Goal: Find specific page/section: Find specific page/section

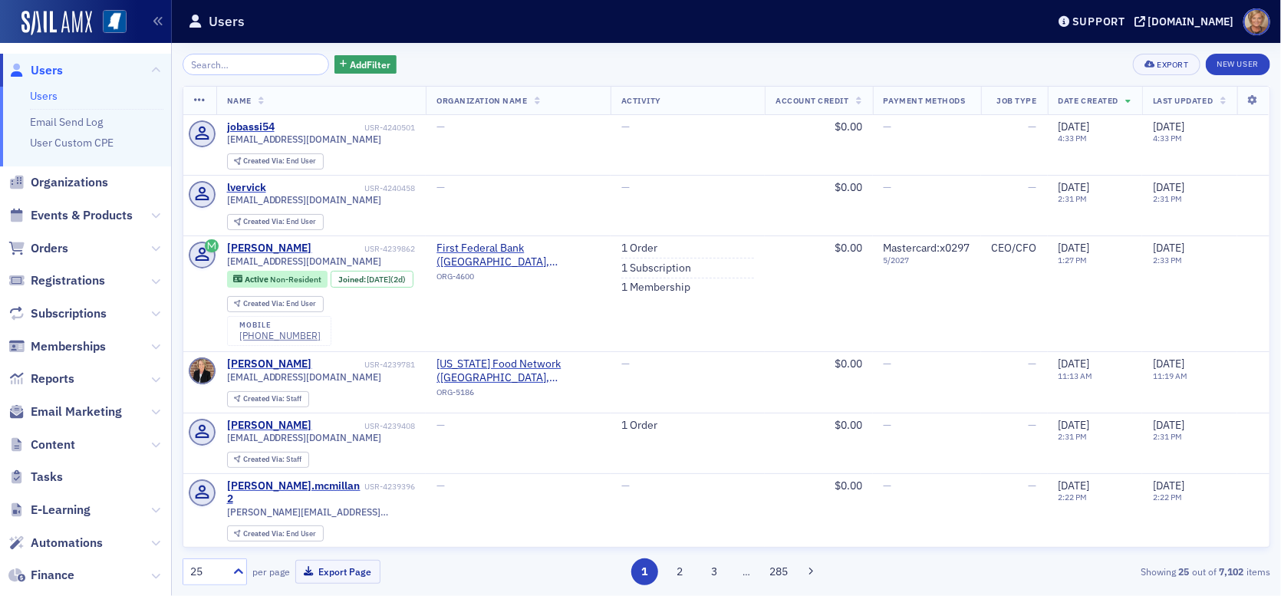
click at [258, 69] on input "search" at bounding box center [256, 64] width 147 height 21
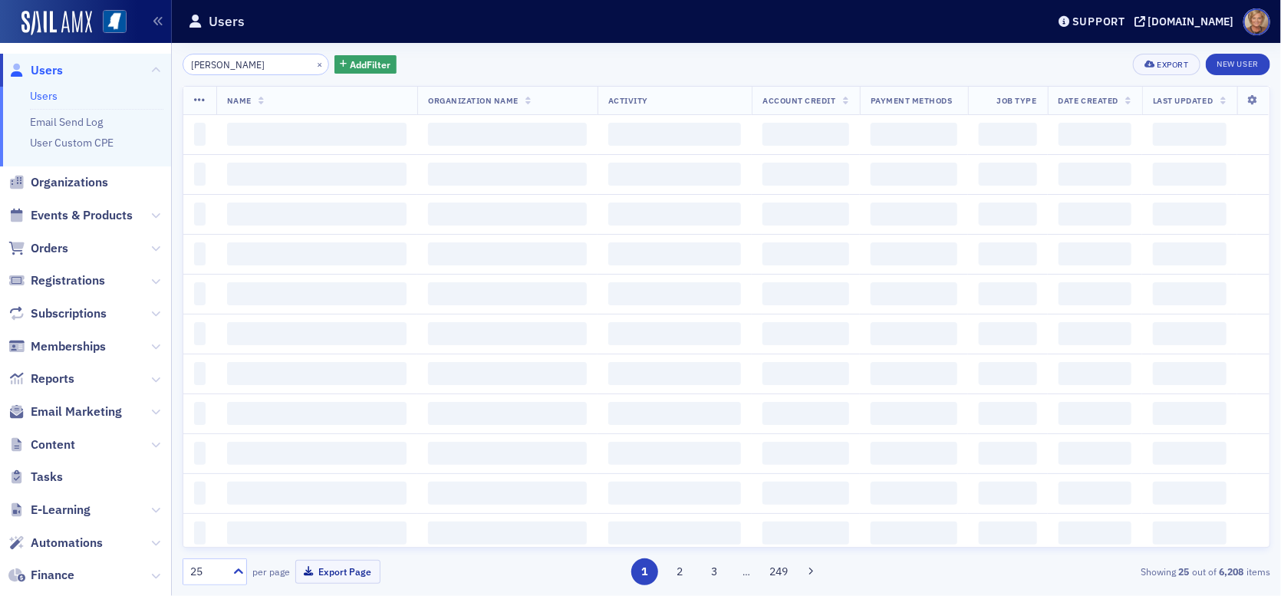
type input "[PERSON_NAME]"
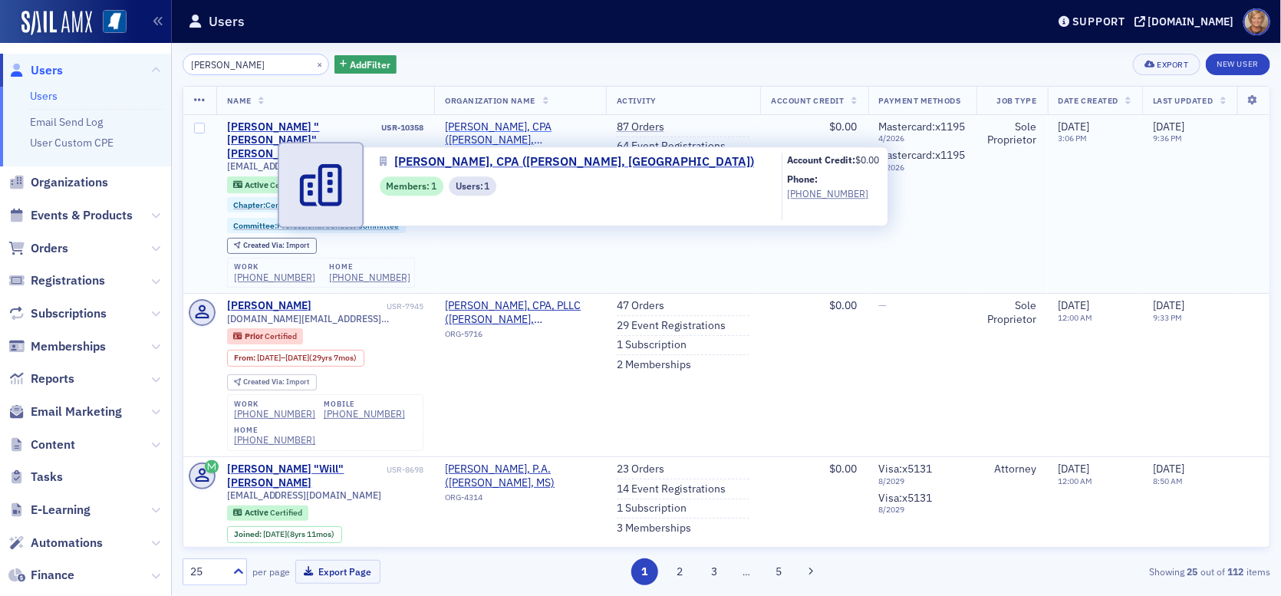
click at [502, 123] on span "[PERSON_NAME], CPA ([PERSON_NAME], [GEOGRAPHIC_DATA])" at bounding box center [520, 133] width 150 height 27
select select "US"
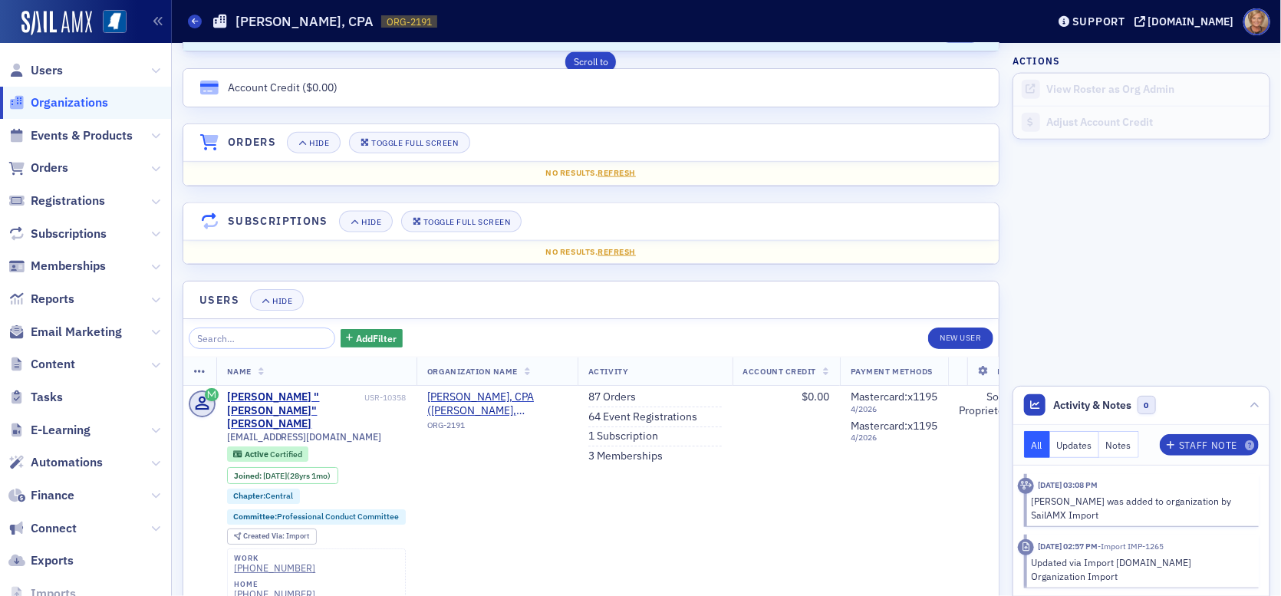
scroll to position [997, 0]
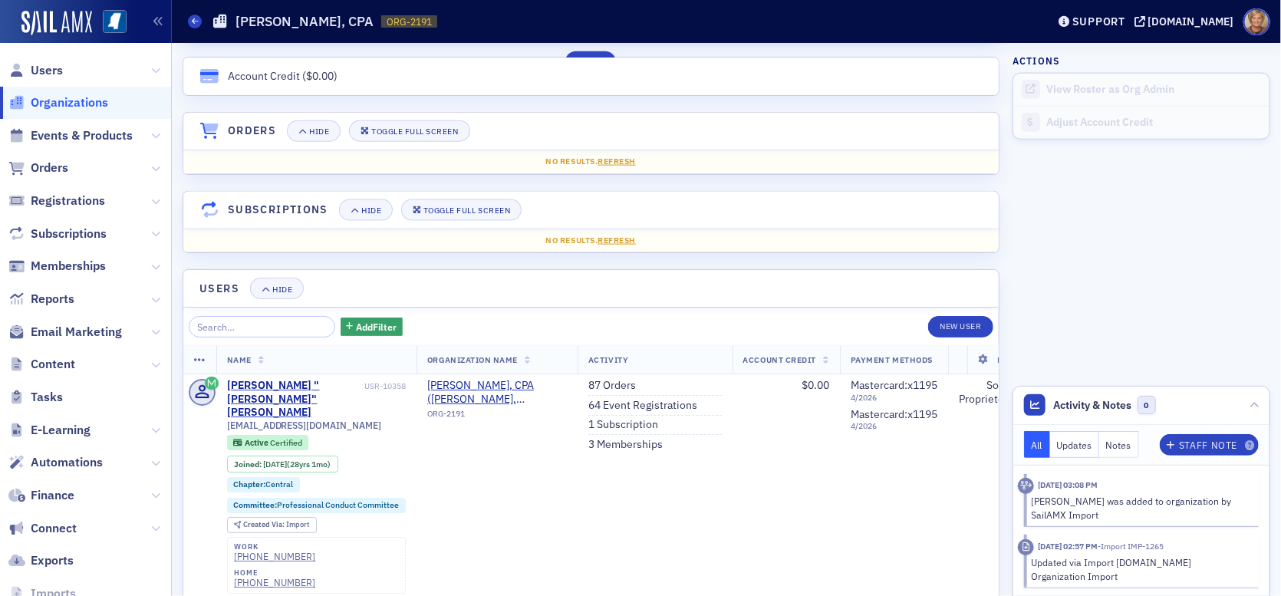
click at [82, 97] on span "Organizations" at bounding box center [69, 102] width 77 height 17
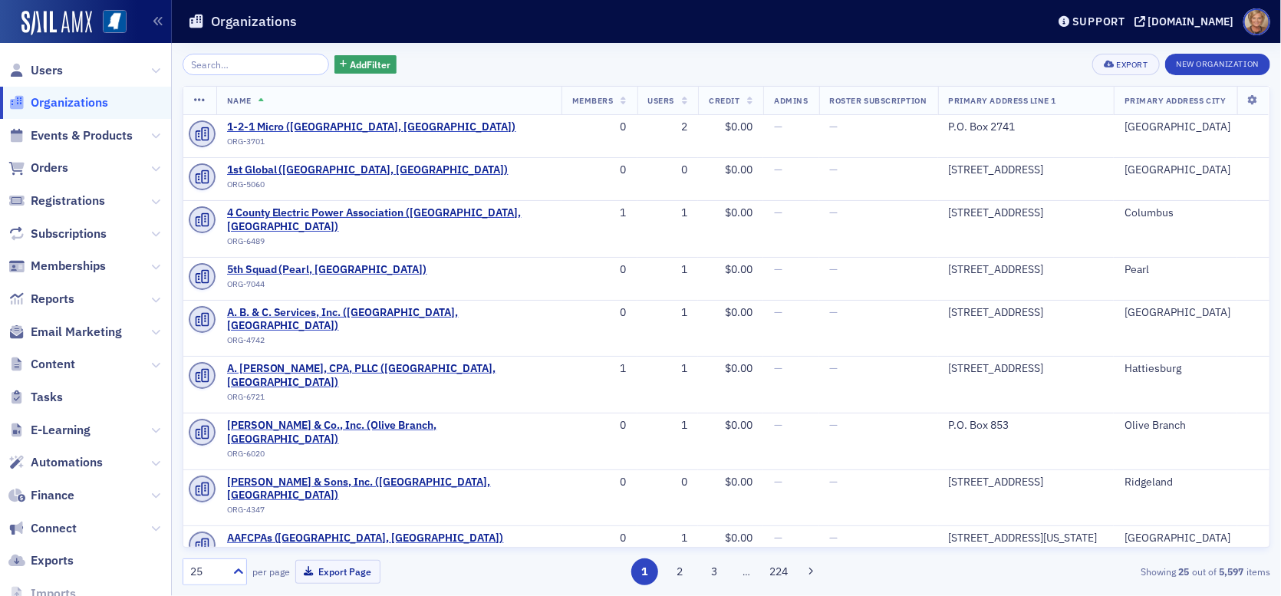
click at [243, 69] on input "search" at bounding box center [256, 64] width 147 height 21
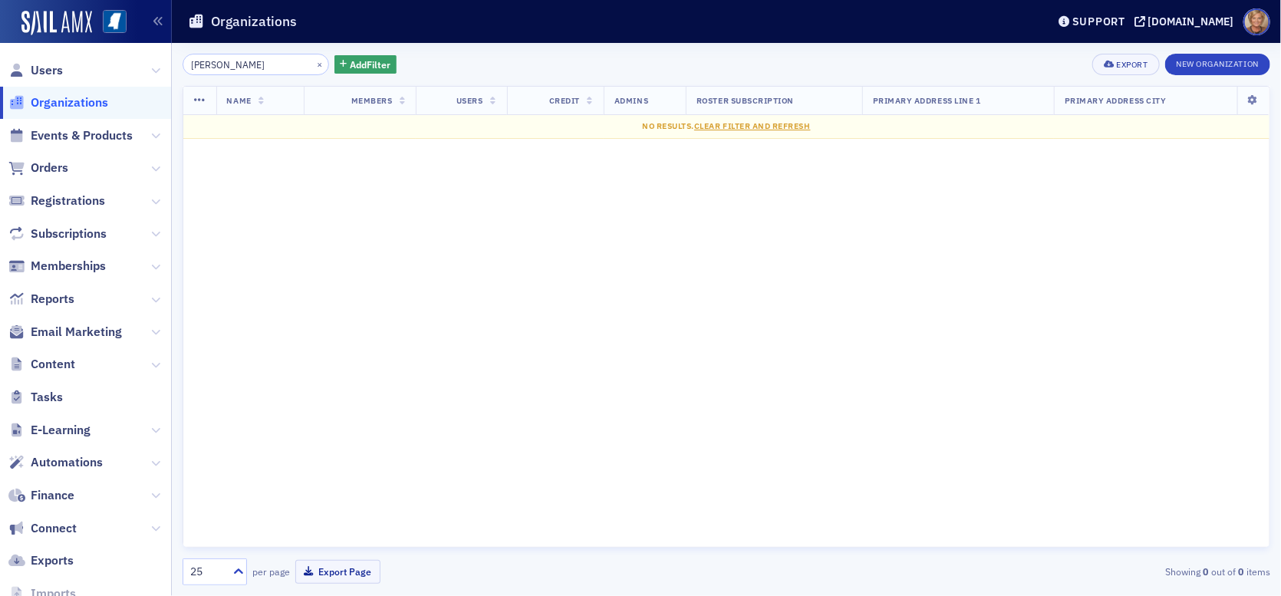
click at [230, 69] on input "zella tohill" at bounding box center [256, 64] width 147 height 21
drag, startPoint x: 240, startPoint y: 66, endPoint x: 175, endPoint y: 65, distance: 65.2
click at [175, 65] on div "zella tohill × Add Filter Export New Organization Name Members Users Credit Adm…" at bounding box center [726, 319] width 1109 height 553
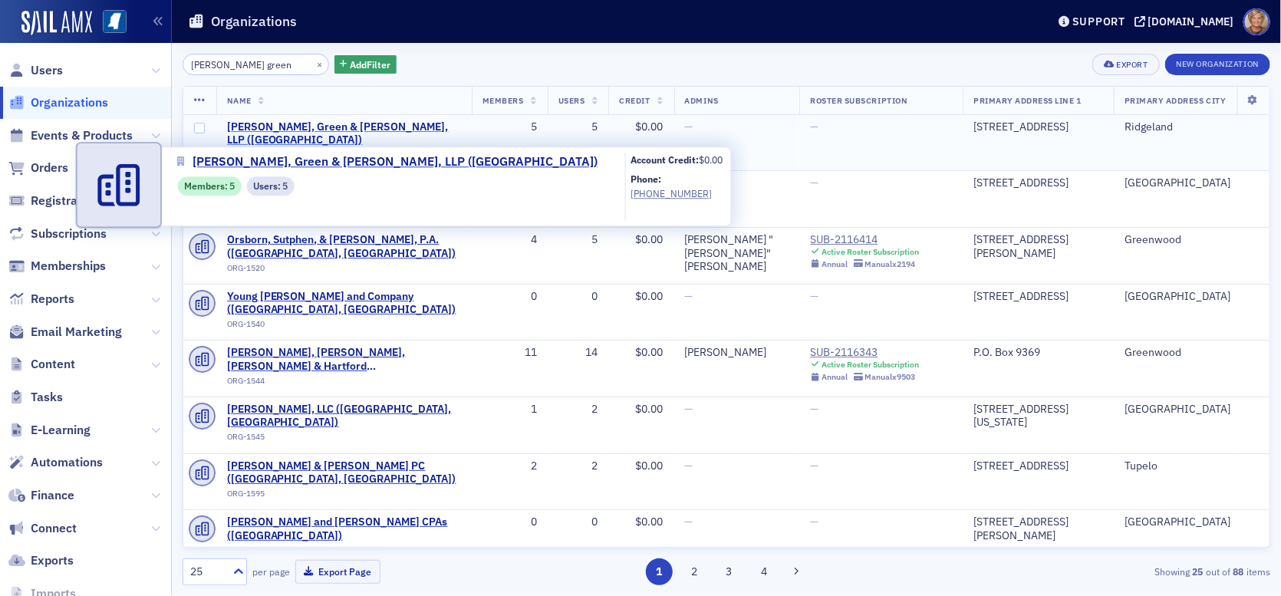
type input "summers green"
click at [309, 122] on span "Summers, Green & LeRoux, LLP (Ridgeland)" at bounding box center [344, 133] width 234 height 27
select select "US"
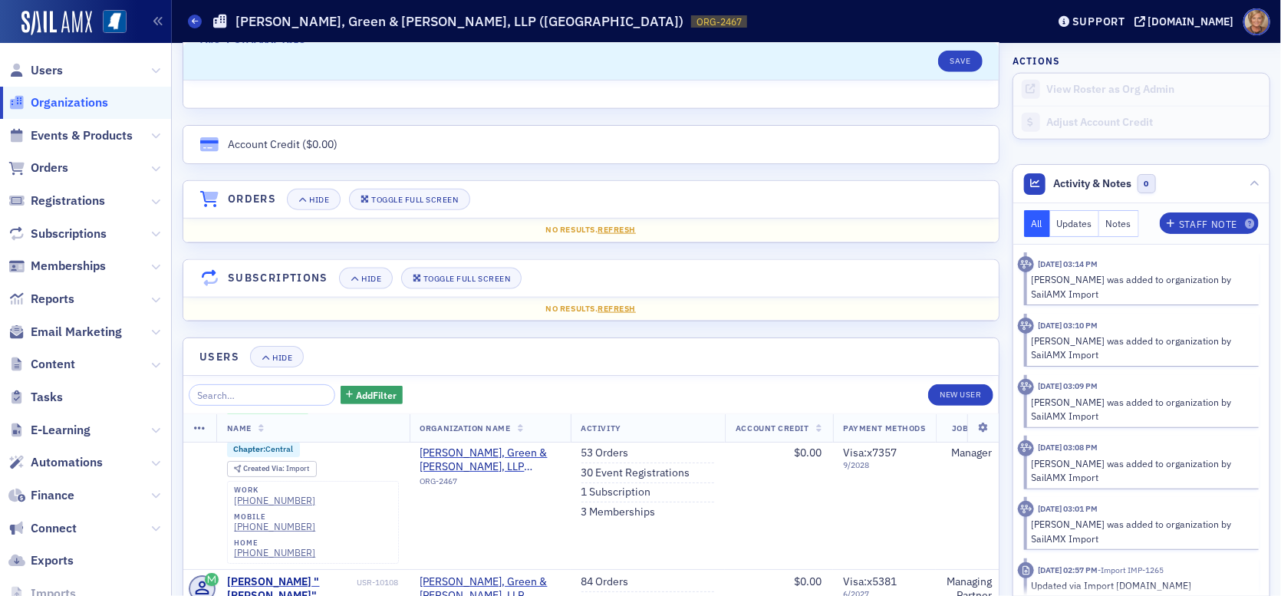
scroll to position [920, 0]
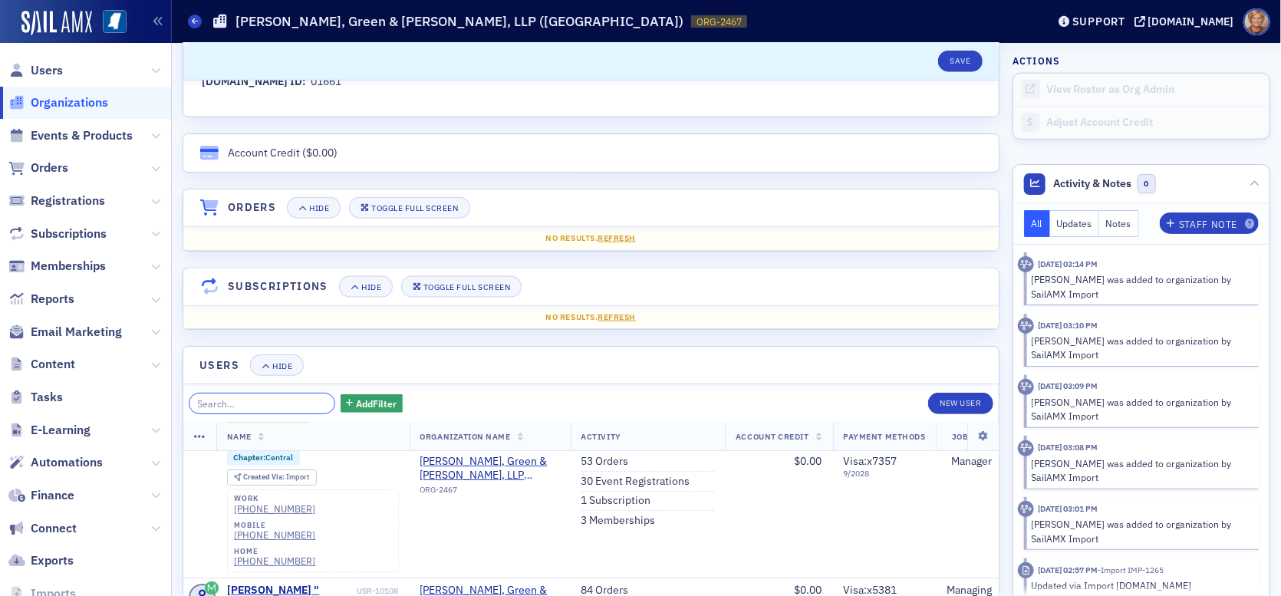
click at [229, 403] on input "search" at bounding box center [262, 403] width 147 height 21
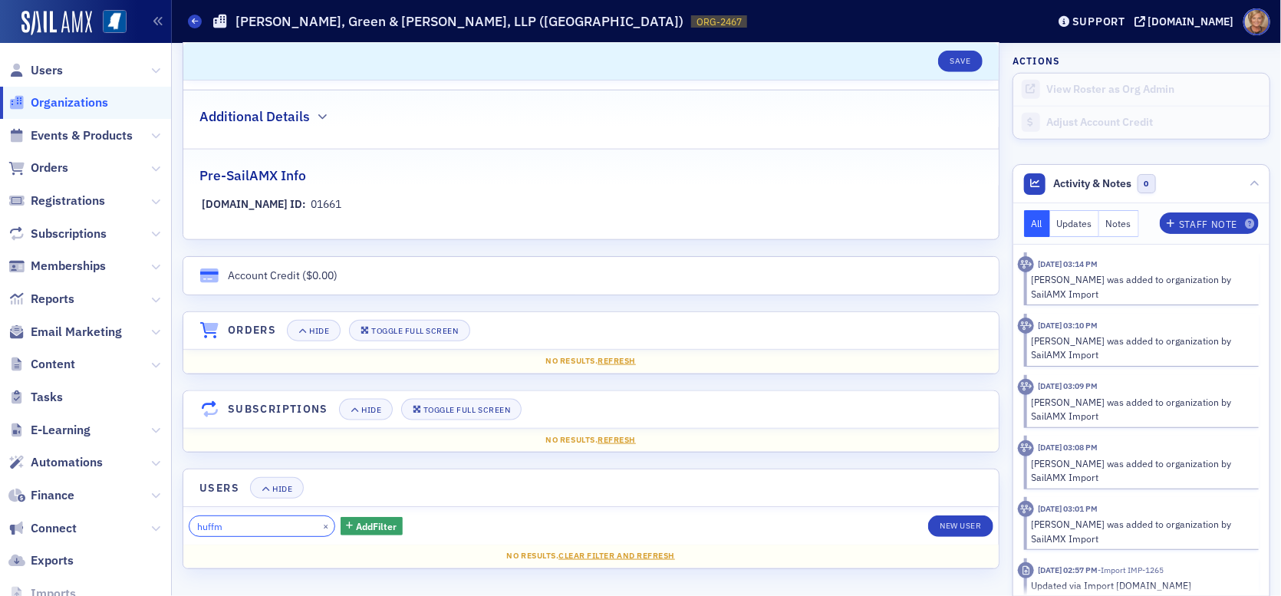
scroll to position [795, 0]
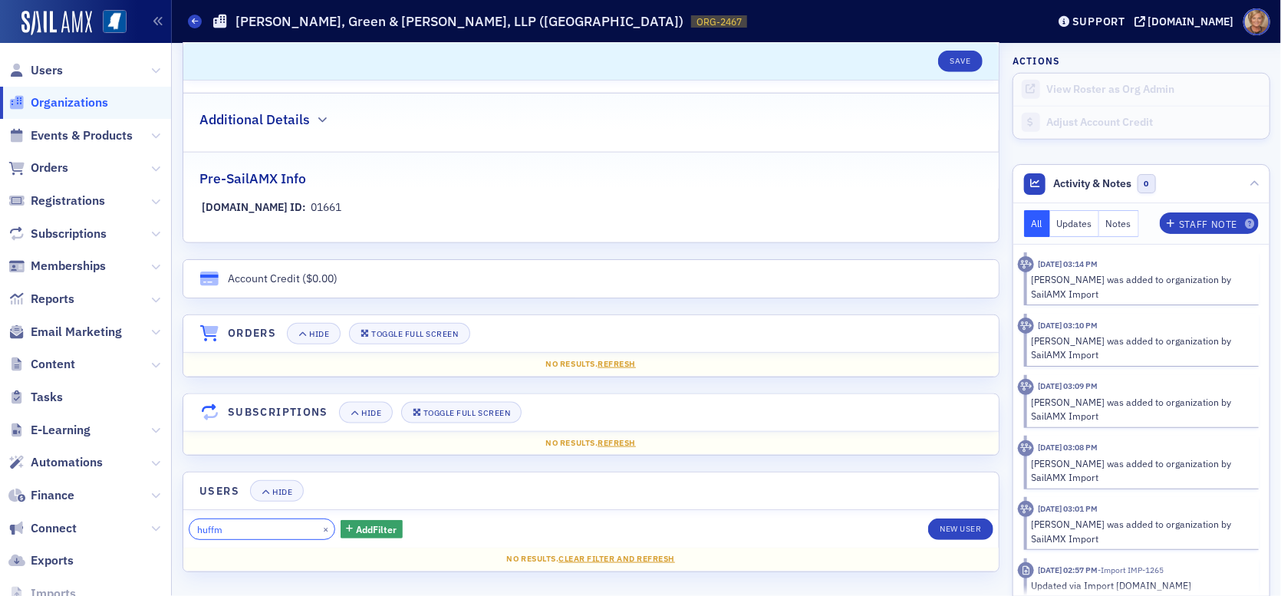
drag, startPoint x: 230, startPoint y: 527, endPoint x: 154, endPoint y: 531, distance: 76.0
click at [154, 531] on div "Users Organizations Events & Products Orders Registrations Subscriptions Member…" at bounding box center [640, 298] width 1281 height 596
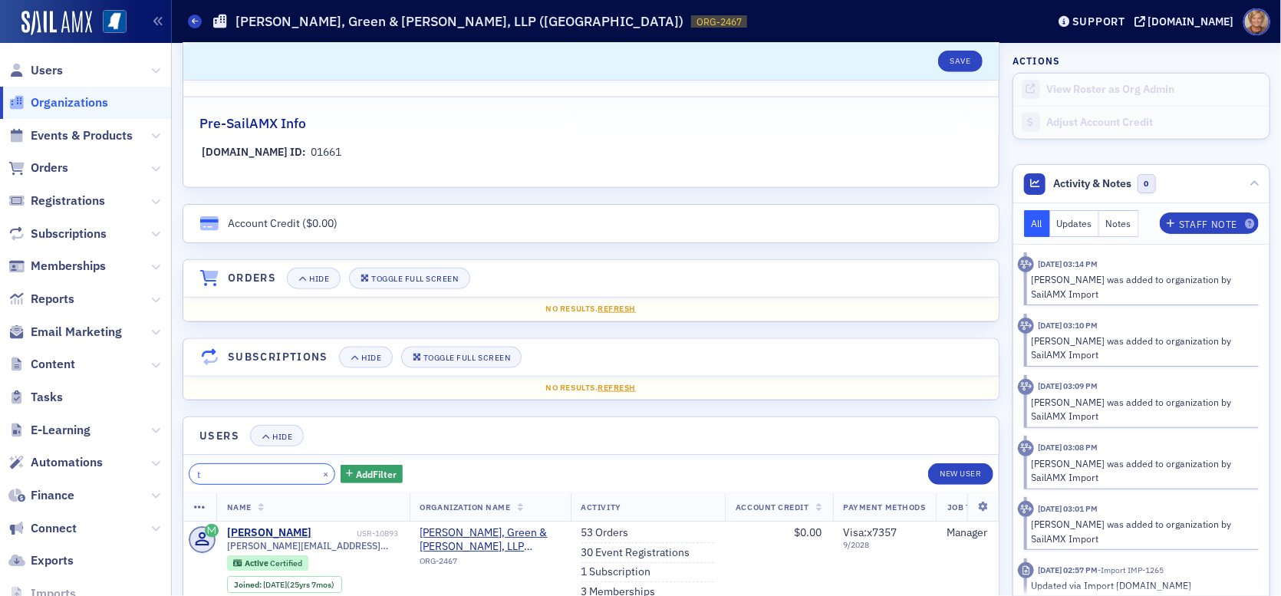
scroll to position [920, 0]
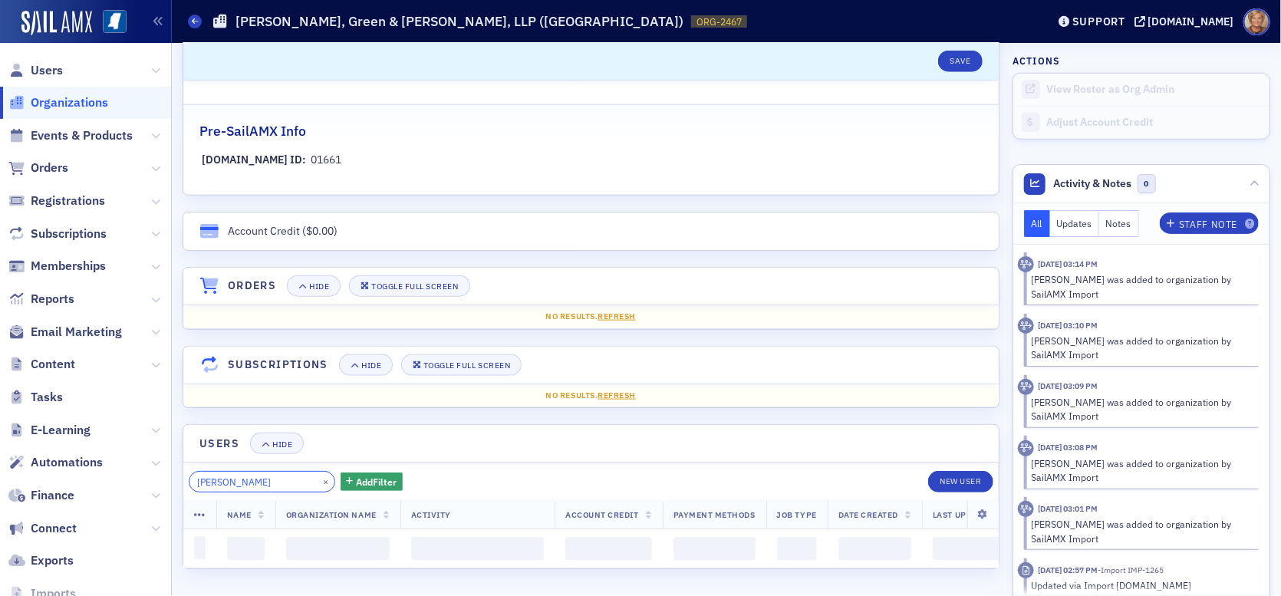
type input "tony huffman"
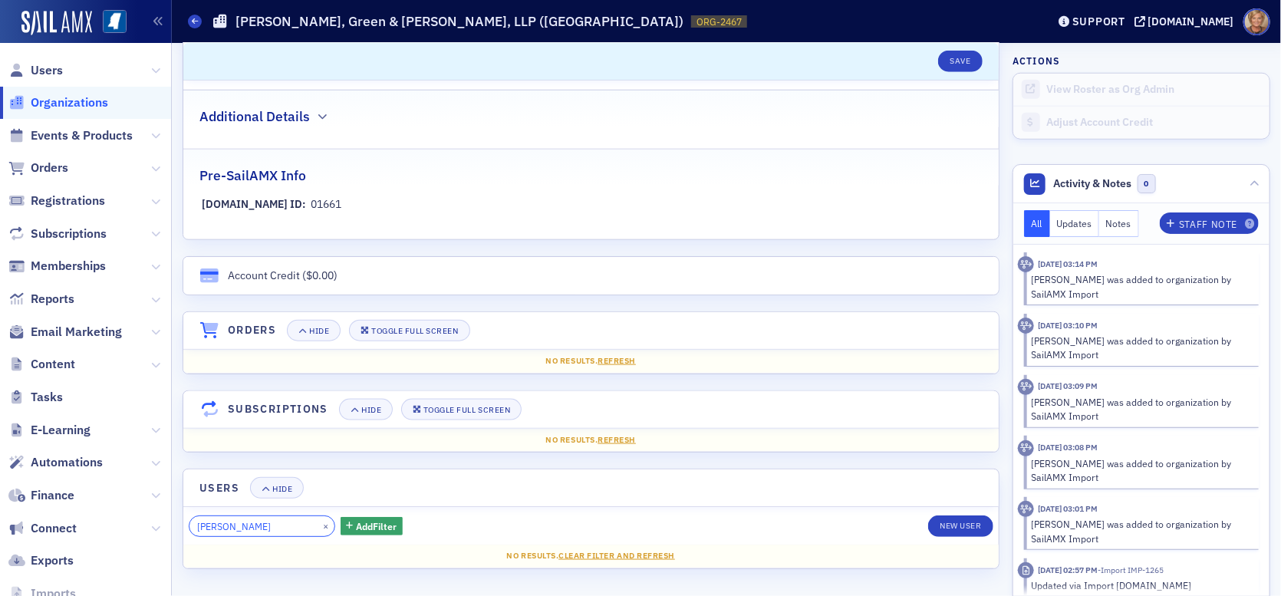
scroll to position [795, 0]
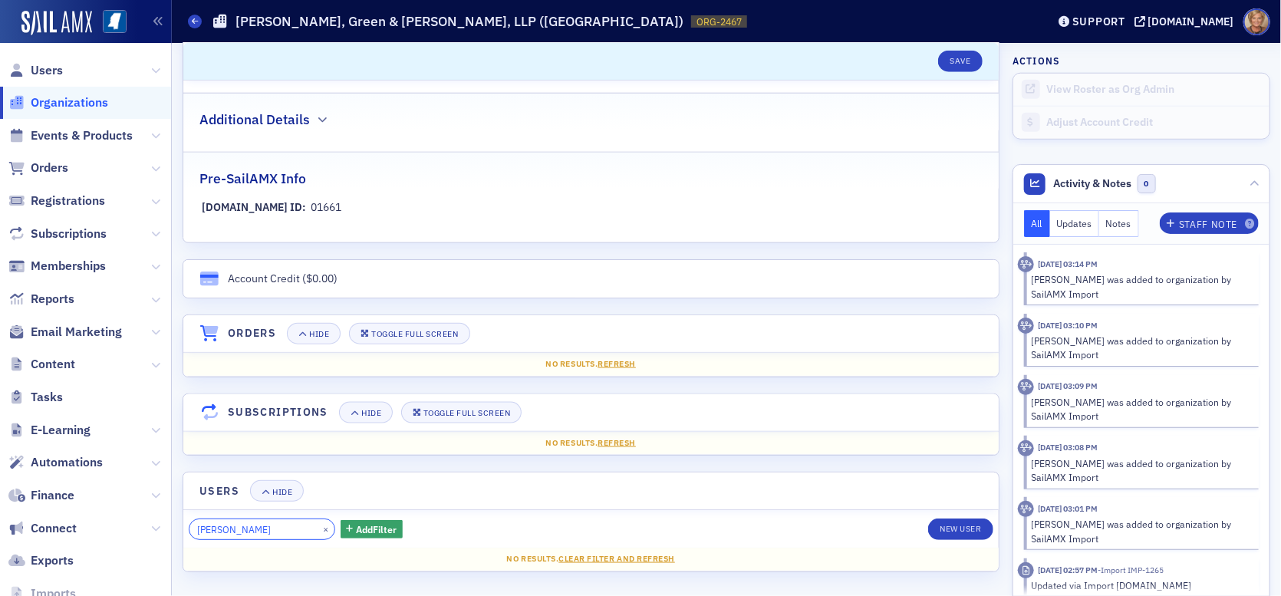
click at [257, 532] on input "tony huffman" at bounding box center [262, 529] width 147 height 21
click at [49, 270] on span "Memberships" at bounding box center [68, 266] width 75 height 17
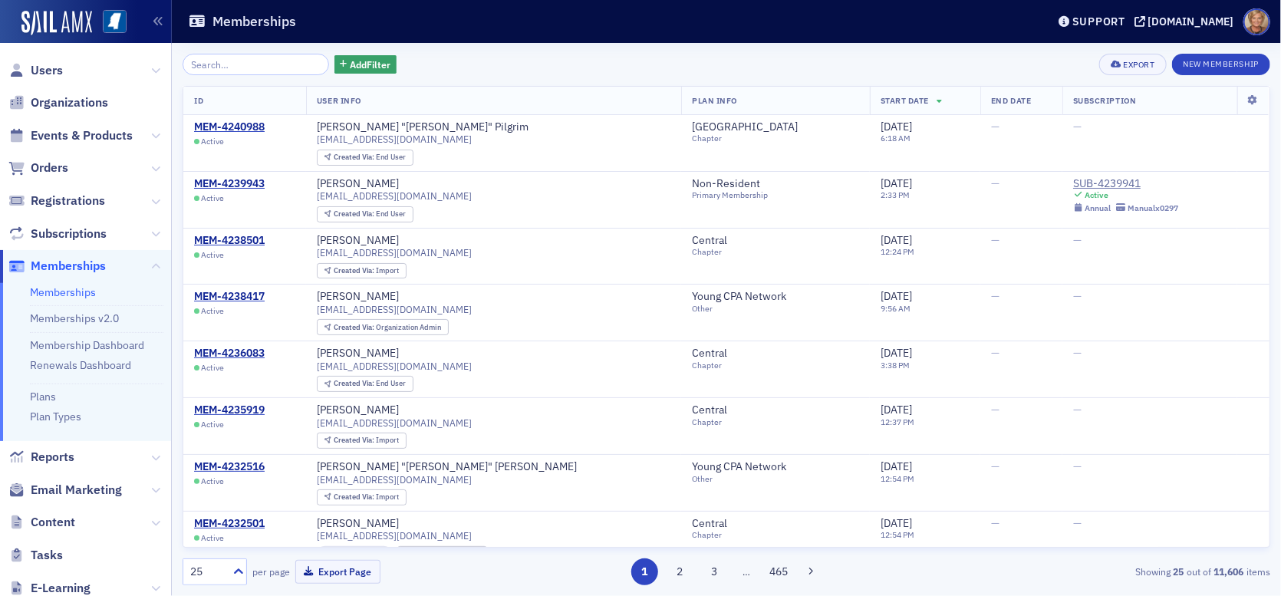
click at [221, 61] on input "search" at bounding box center [256, 64] width 147 height 21
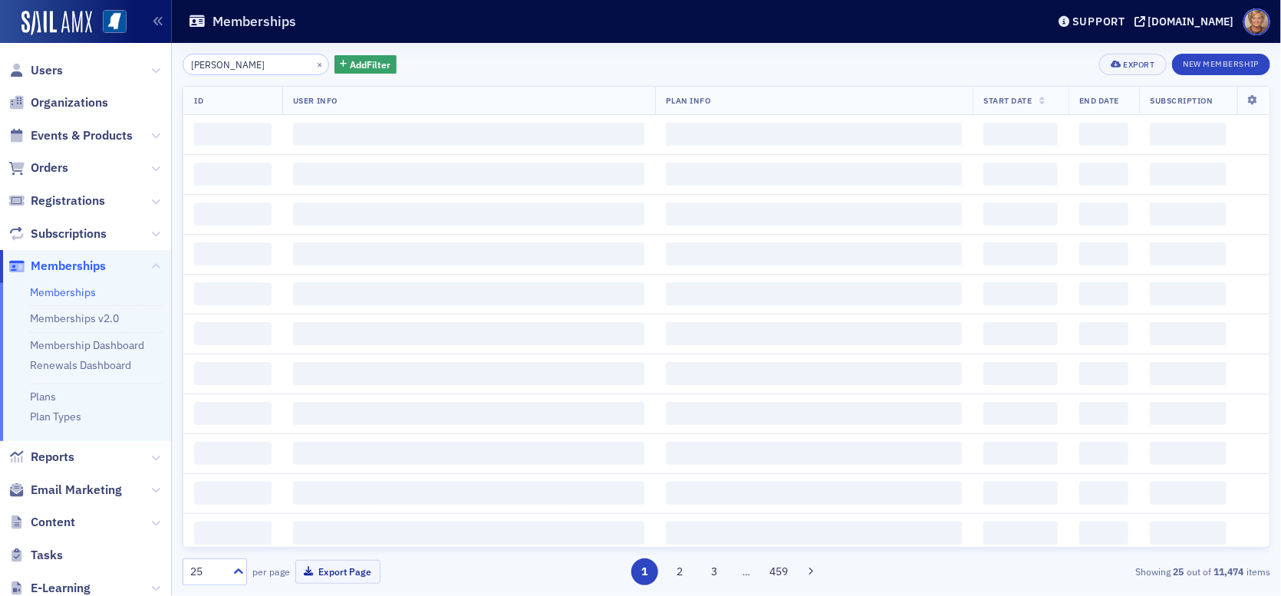
type input "tony huffman"
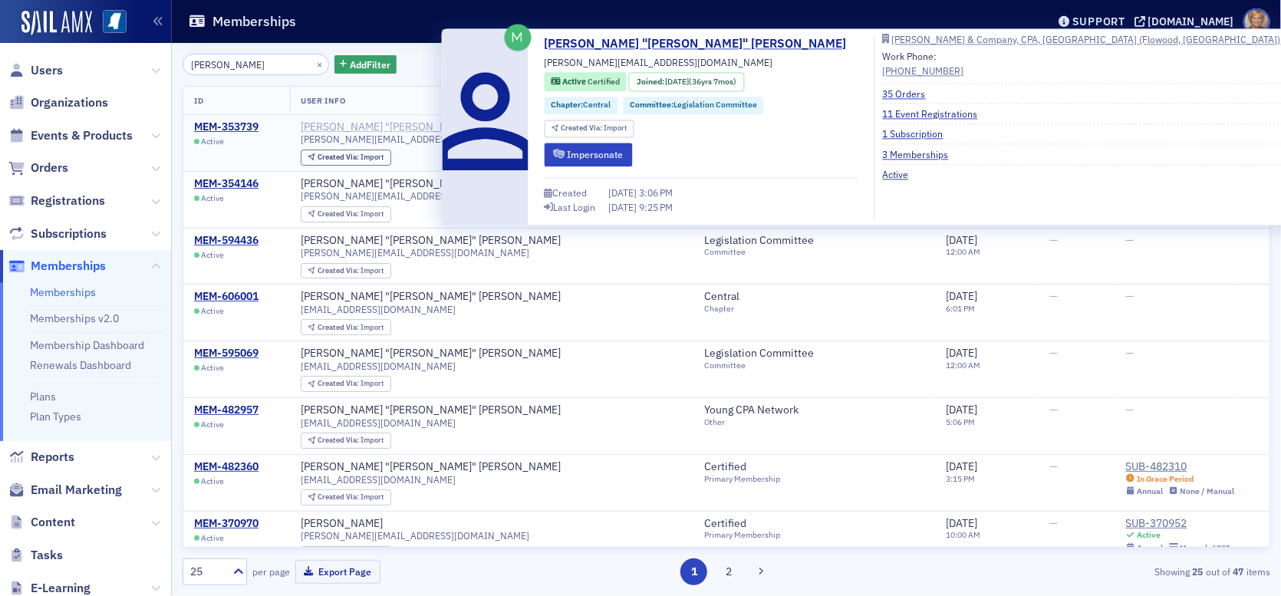
click at [334, 127] on div "[PERSON_NAME] "[PERSON_NAME]" [PERSON_NAME]" at bounding box center [431, 127] width 260 height 14
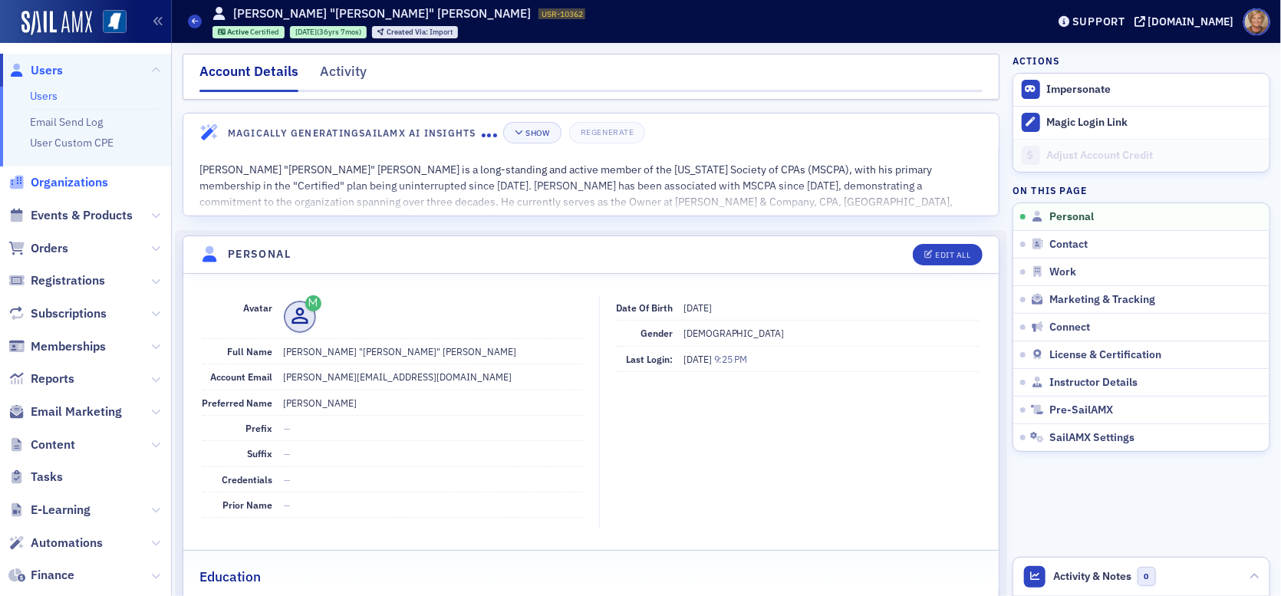
click at [51, 182] on span "Organizations" at bounding box center [69, 182] width 77 height 17
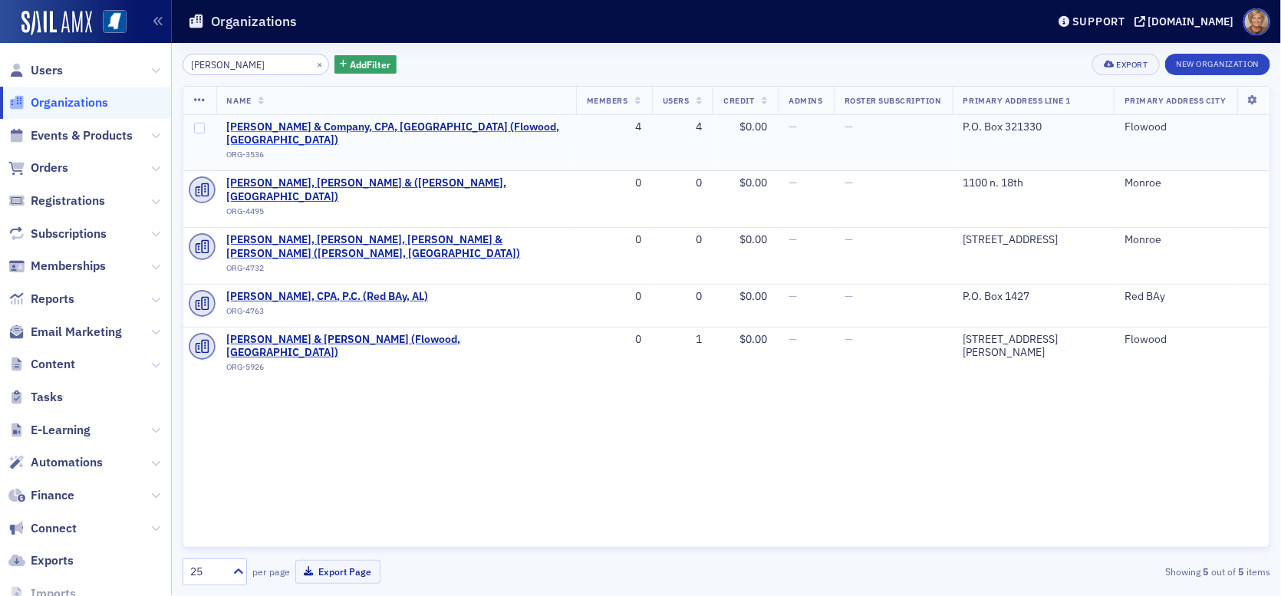
type input "[PERSON_NAME]"
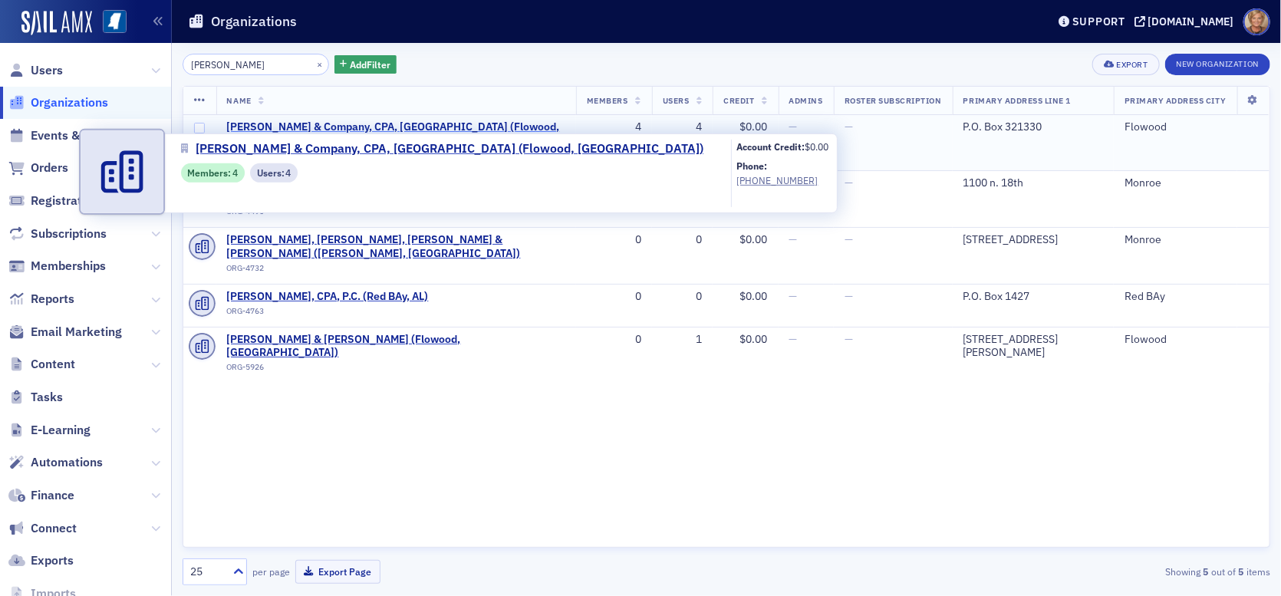
click at [269, 123] on span "[PERSON_NAME] & Company, CPA, [GEOGRAPHIC_DATA] (Flowood, [GEOGRAPHIC_DATA])" at bounding box center [396, 133] width 338 height 27
select select "US"
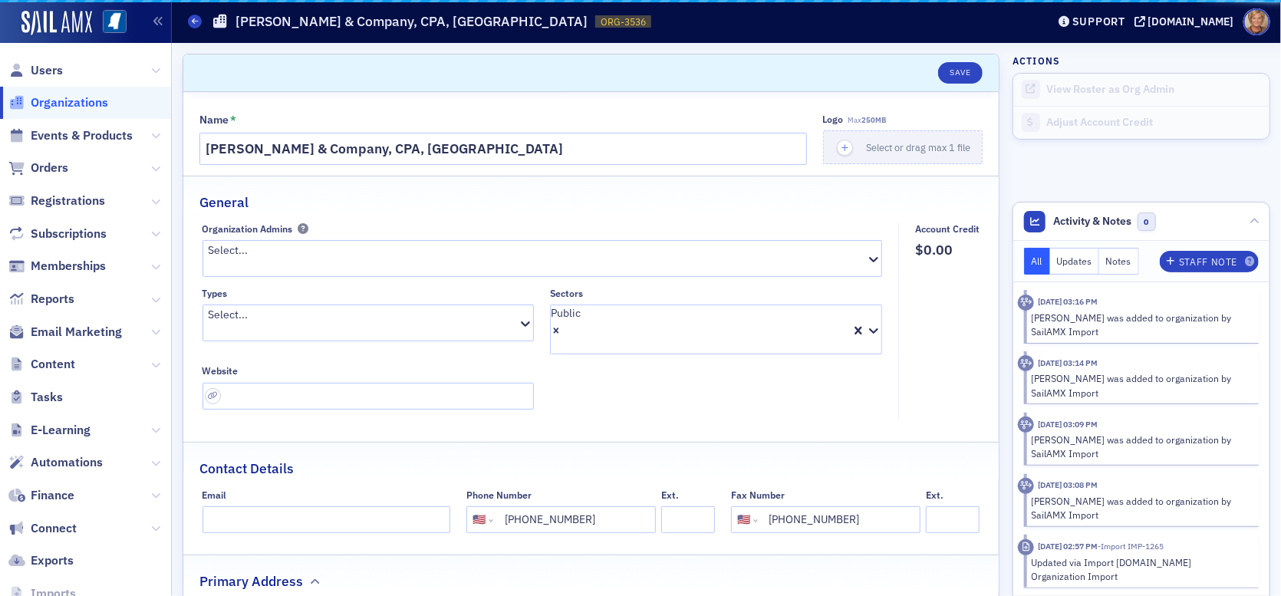
click at [269, 123] on div "Name *" at bounding box center [502, 121] width 607 height 14
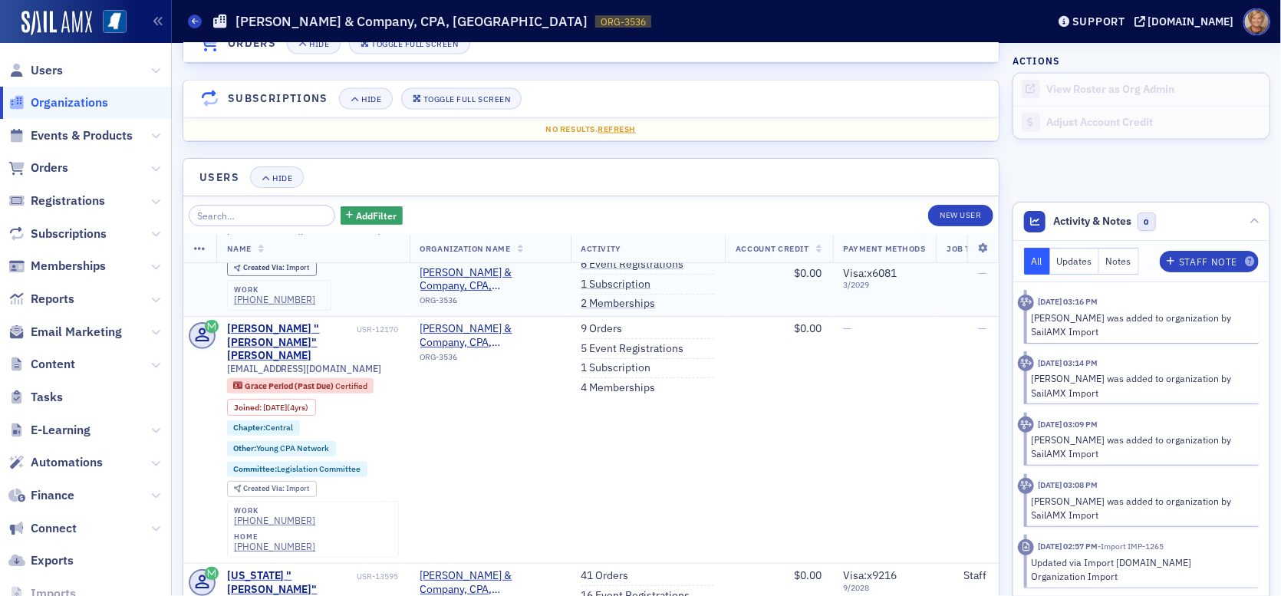
scroll to position [262, 0]
